Goal: Manage account settings

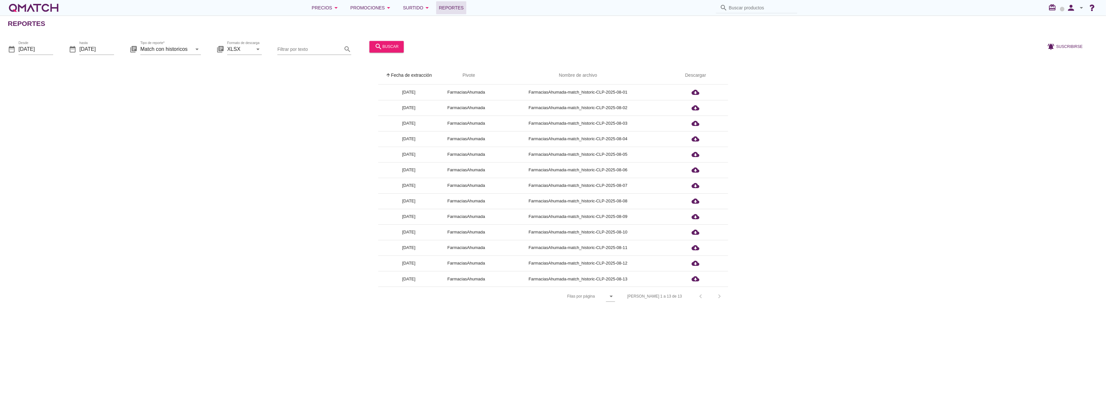
click at [1084, 8] on icon "arrow_drop_down" at bounding box center [1082, 8] width 8 height 8
click at [1067, 39] on span "Preferencias de aplicación" at bounding box center [1063, 40] width 53 height 5
radio input "true"
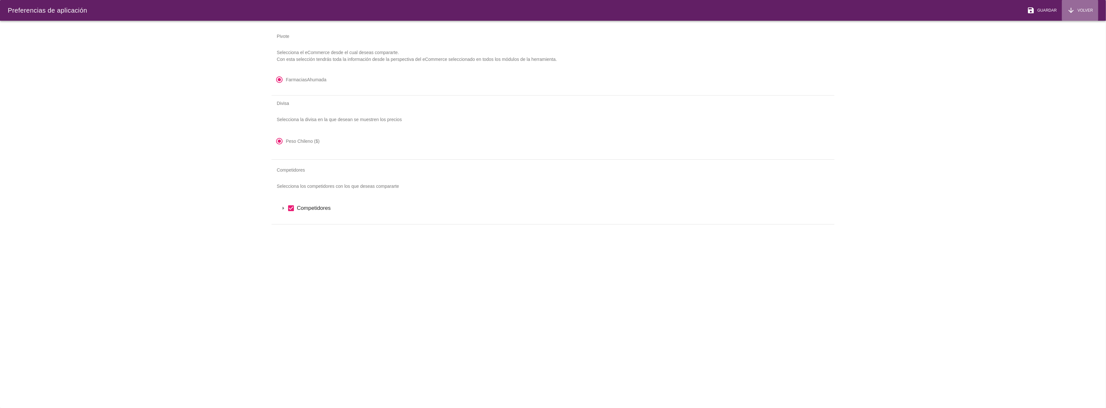
click at [1083, 6] on div "arrow_downward Volver" at bounding box center [1080, 10] width 26 height 8
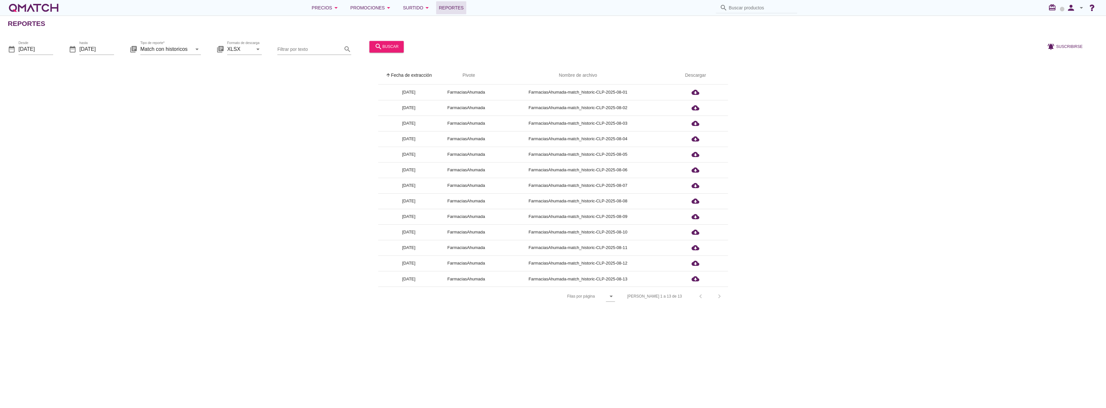
click at [47, 5] on div "white-qmatch-logo" at bounding box center [34, 7] width 52 height 13
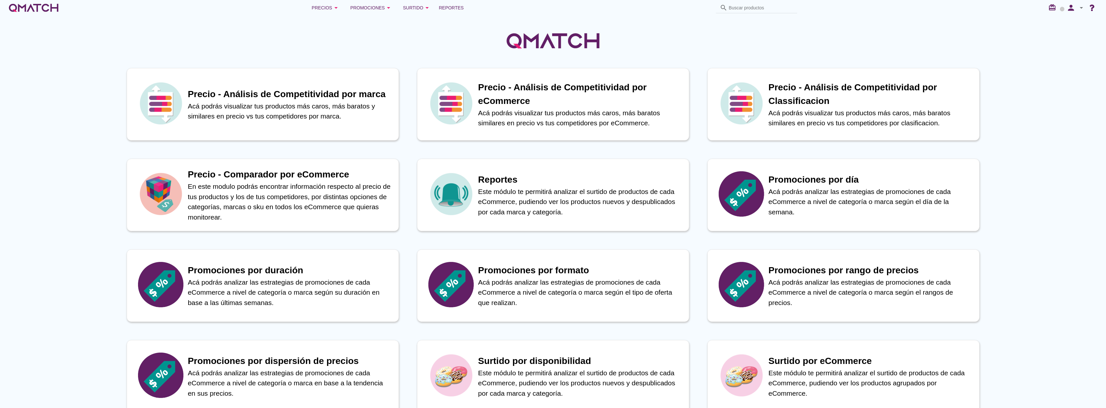
click at [1079, 11] on icon "arrow_drop_down" at bounding box center [1082, 8] width 8 height 8
click at [1073, 72] on div "Cerrar sesión" at bounding box center [1064, 71] width 54 height 8
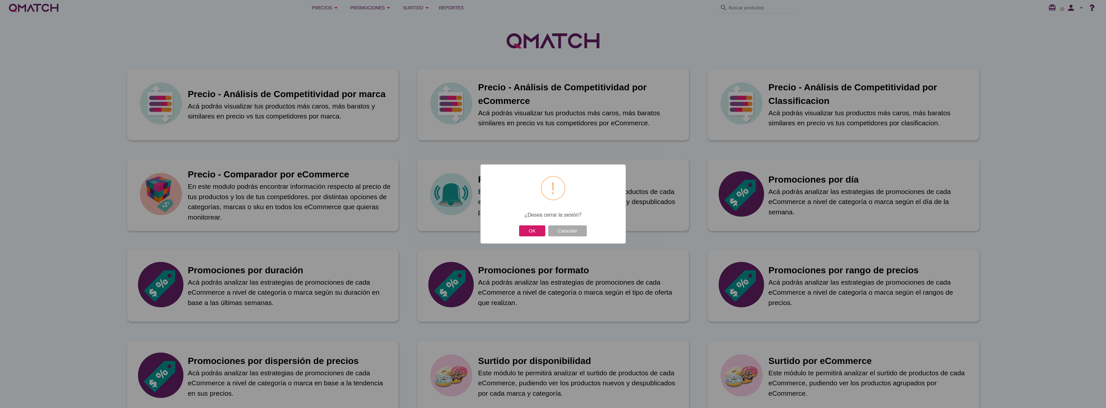
click at [525, 233] on button "OK" at bounding box center [532, 231] width 26 height 11
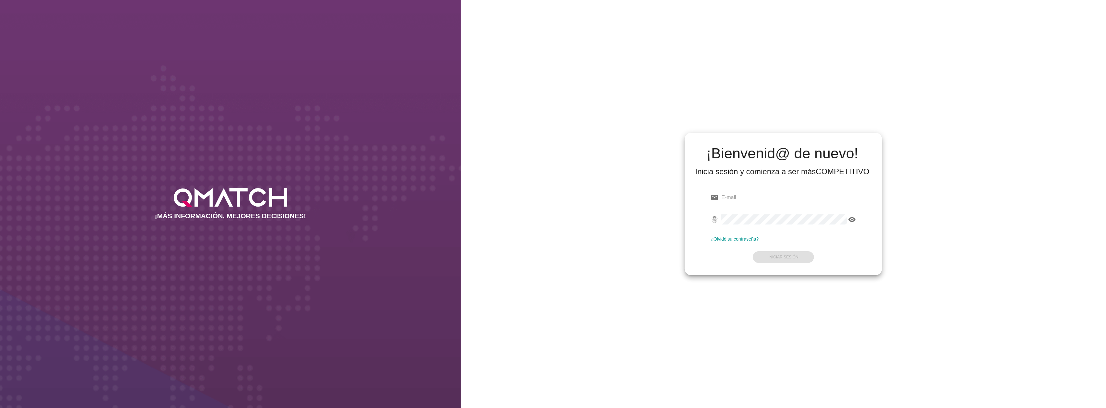
click at [762, 196] on input "email" at bounding box center [788, 198] width 135 height 10
click at [755, 200] on input "[EMAIL_ADDRESS][DOMAIN_NAME]" at bounding box center [788, 198] width 135 height 10
type input "[EMAIL_ADDRESS][DOMAIN_NAME]"
click at [775, 256] on strong "Iniciar Sesión" at bounding box center [783, 257] width 30 height 5
